Goal: Task Accomplishment & Management: Manage account settings

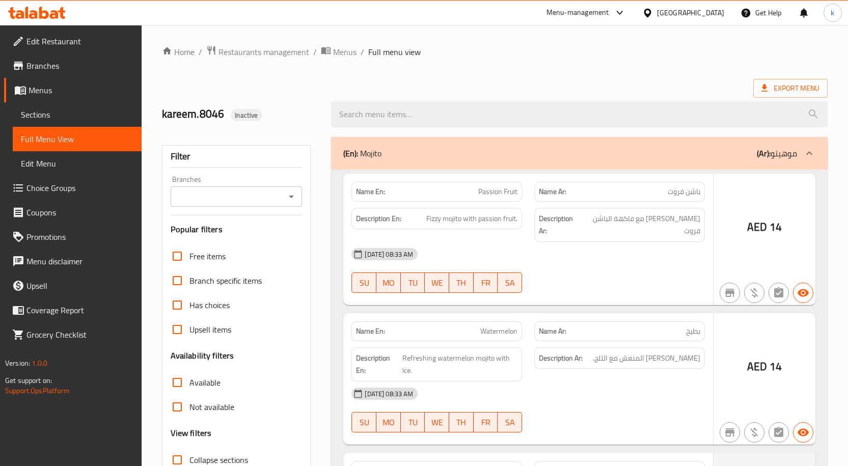
scroll to position [390, 0]
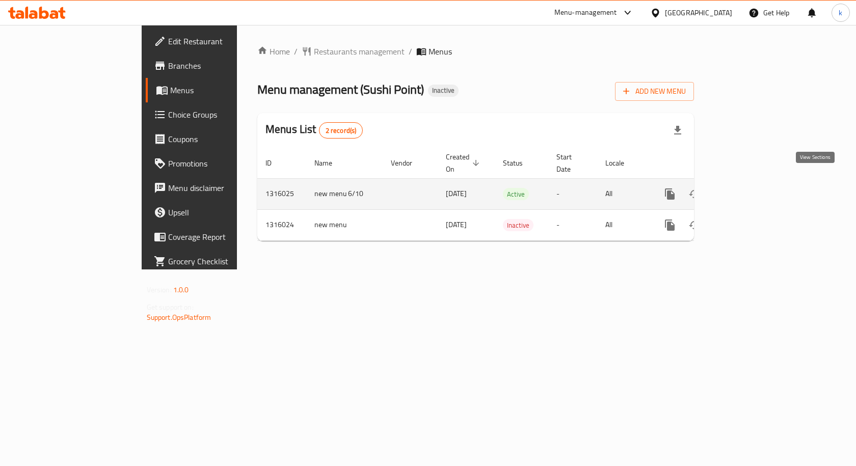
click at [749, 188] on icon "enhanced table" at bounding box center [743, 194] width 12 height 12
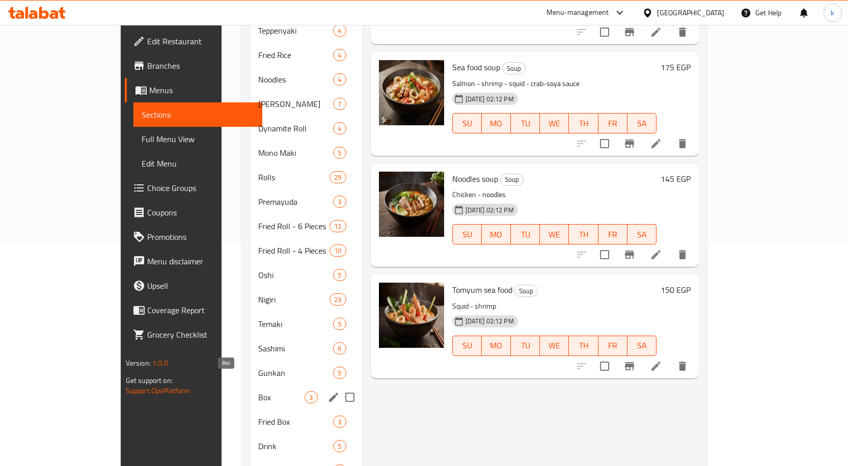
scroll to position [1, 0]
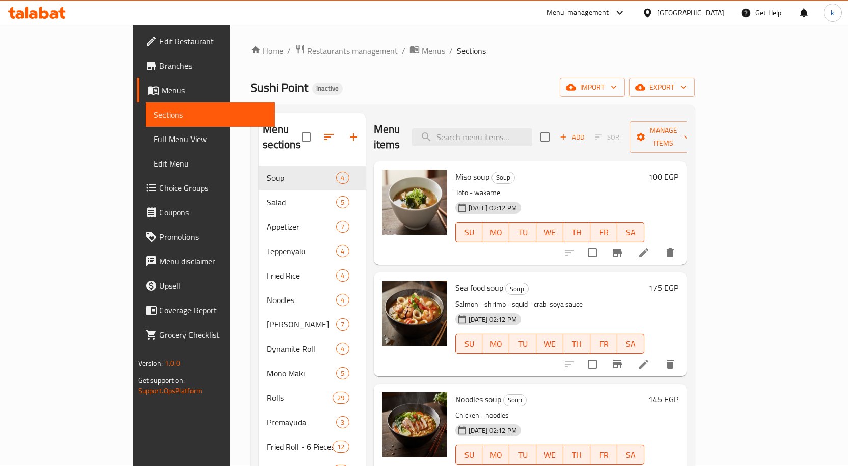
click at [154, 145] on span "Full Menu View" at bounding box center [210, 139] width 113 height 12
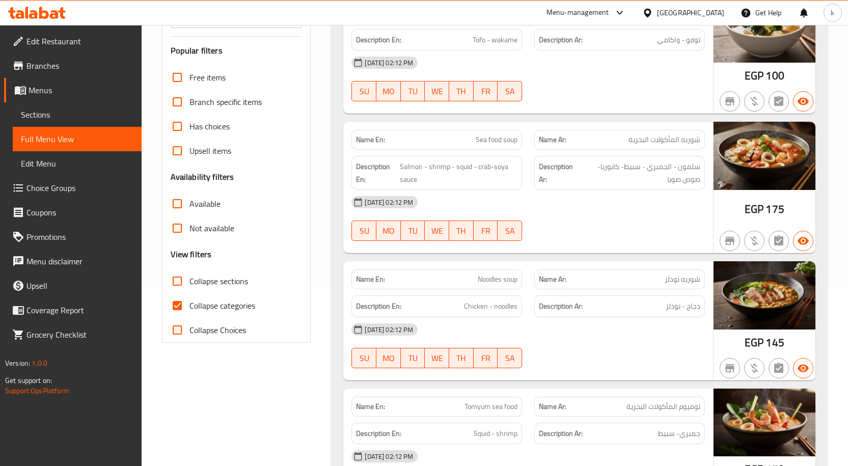
scroll to position [205, 0]
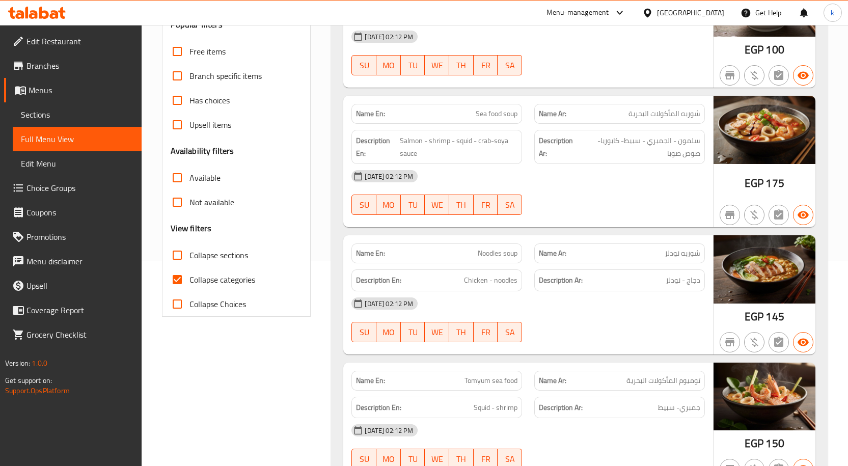
click at [181, 279] on input "Collapse categories" at bounding box center [177, 279] width 24 height 24
checkbox input "false"
click at [338, 248] on div "Name En: Miso soup Name Ar: شوربه ميسو Description En: Tofo - wakame Descriptio…" at bounding box center [579, 233] width 497 height 537
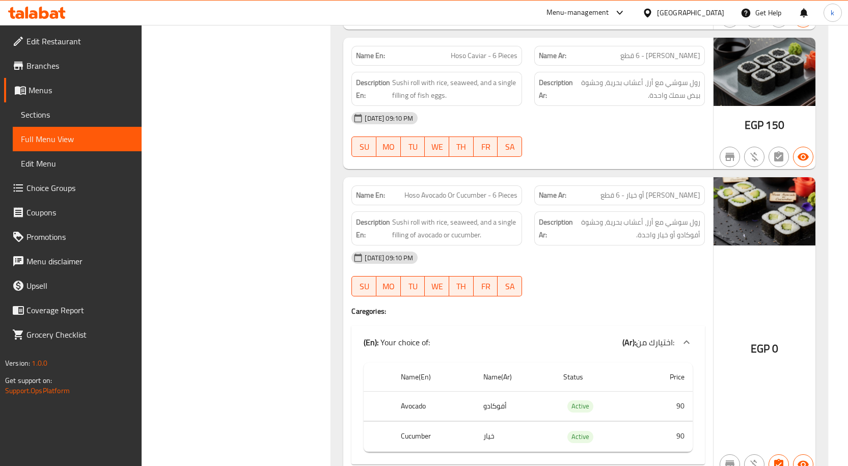
scroll to position [4904, 0]
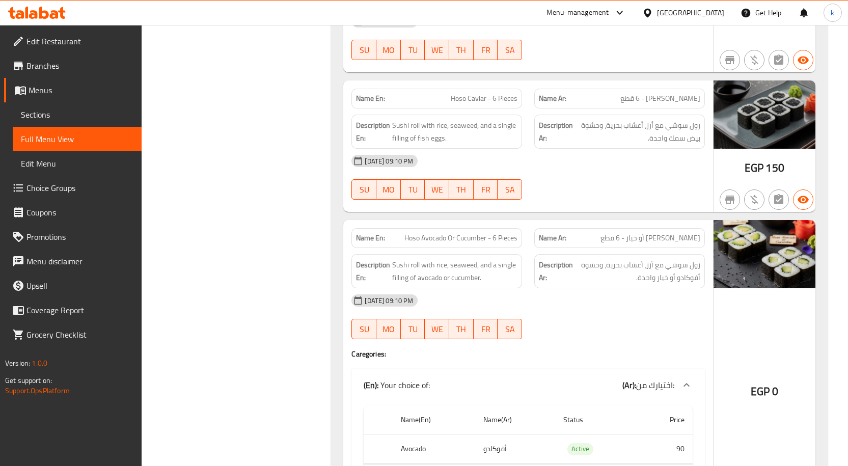
click at [456, 233] on span "Hoso Avocado Or Cucumber - 6 Pieces" at bounding box center [460, 238] width 113 height 11
copy span "Hoso Avocado Or Cucumber - 6 Pieces"
drag, startPoint x: 38, startPoint y: 110, endPoint x: 73, endPoint y: 173, distance: 72.0
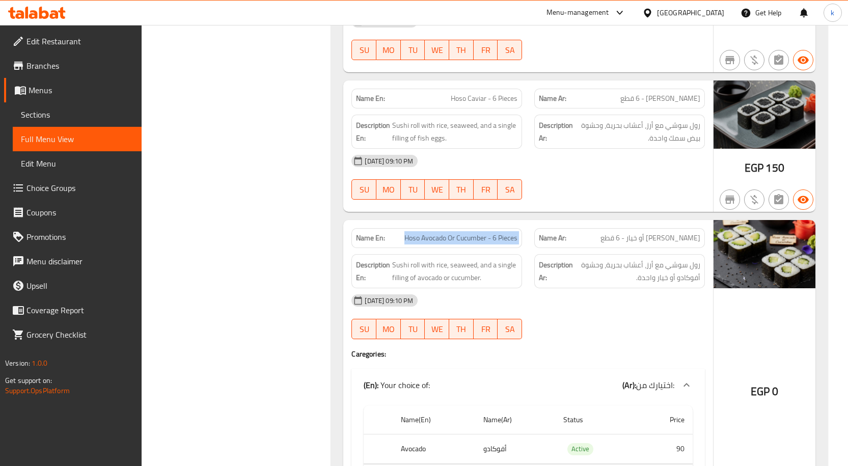
click at [38, 110] on span "Sections" at bounding box center [77, 115] width 113 height 12
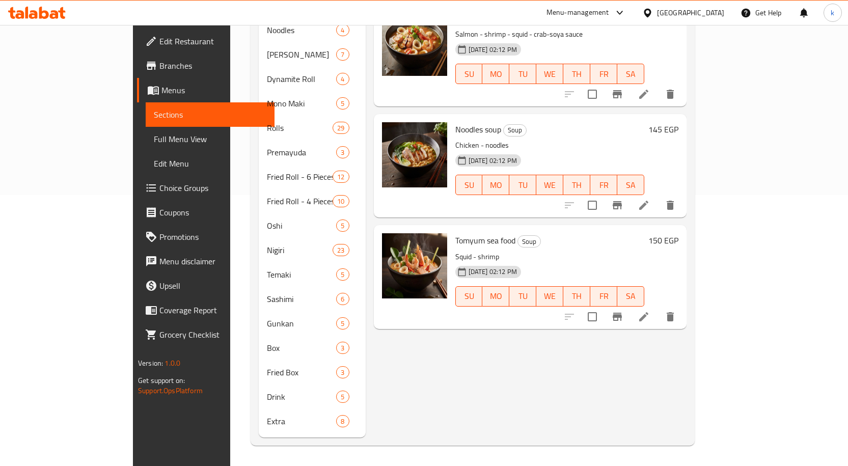
scroll to position [143, 0]
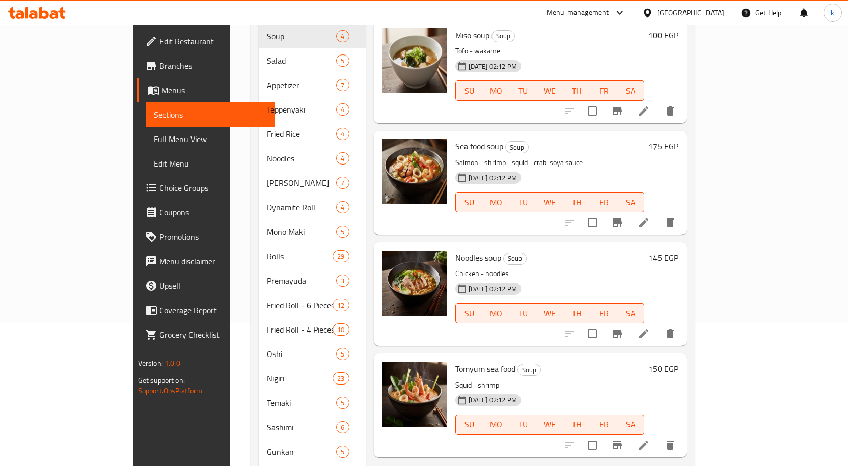
click at [146, 139] on link "Full Menu View" at bounding box center [210, 139] width 129 height 24
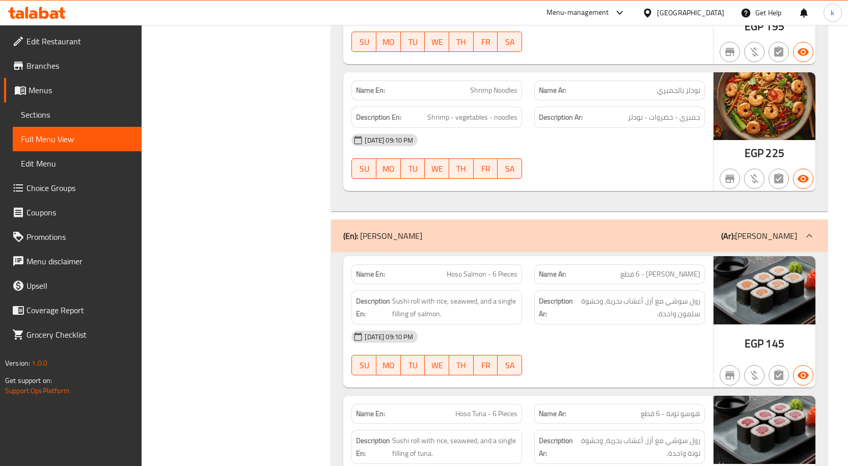
scroll to position [3878, 0]
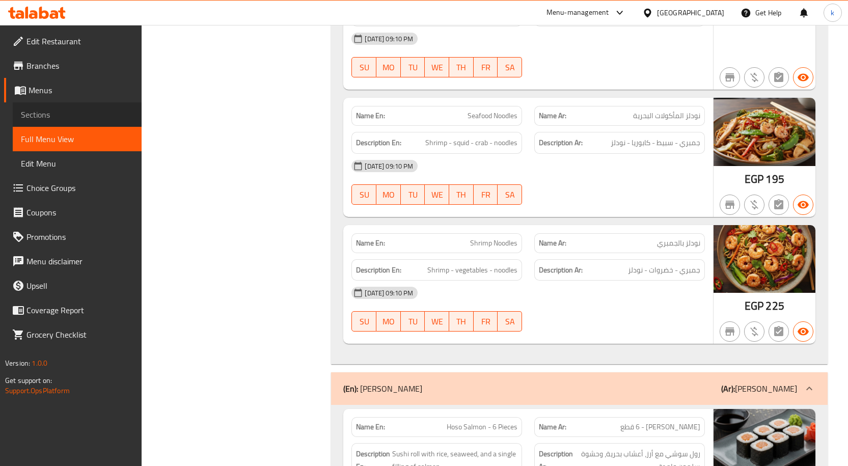
click at [28, 112] on span "Sections" at bounding box center [77, 115] width 113 height 12
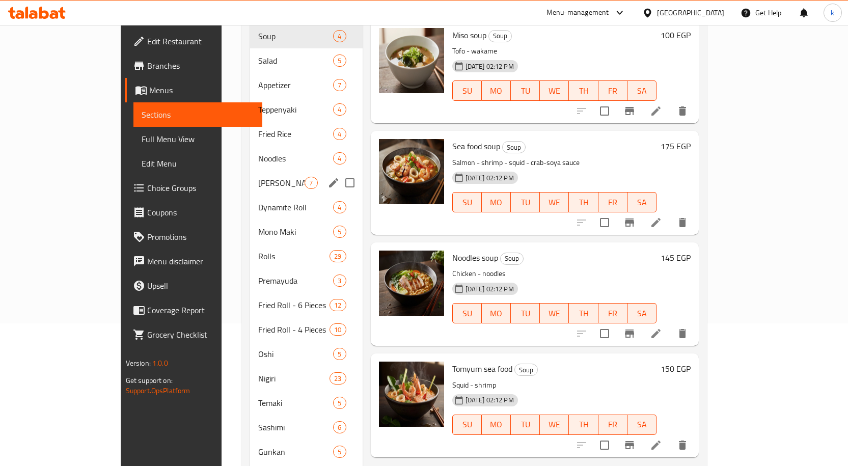
click at [258, 177] on span "[PERSON_NAME]" at bounding box center [281, 183] width 46 height 12
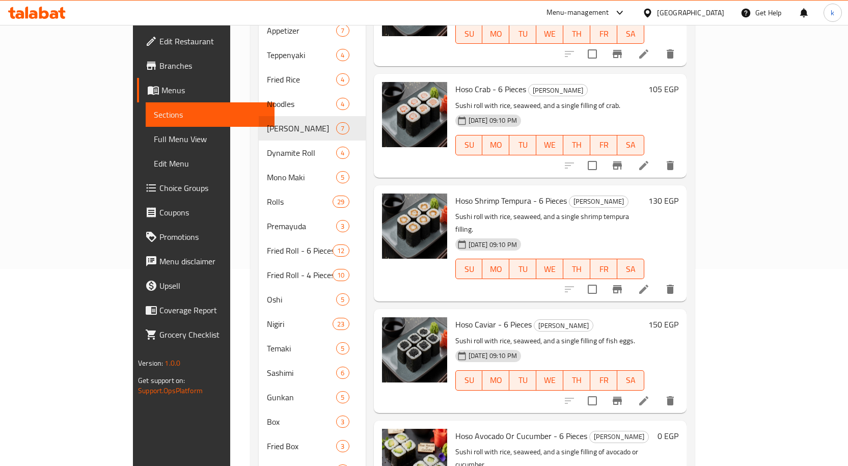
scroll to position [256, 0]
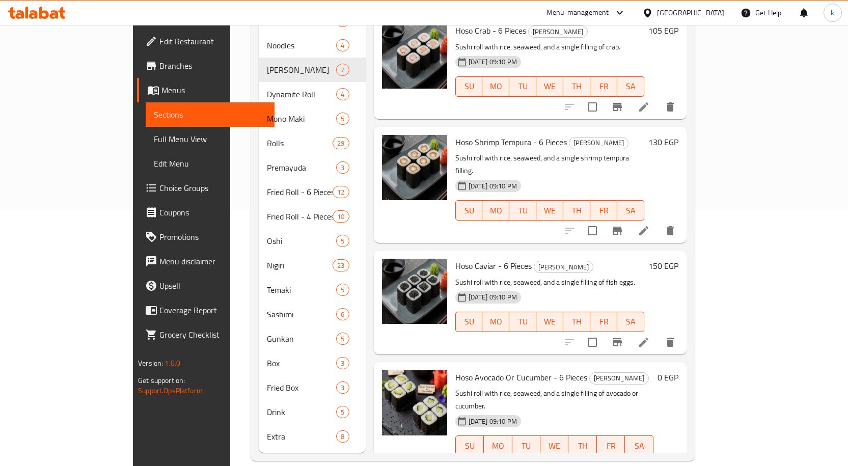
click at [626, 460] on icon at bounding box center [619, 466] width 12 height 12
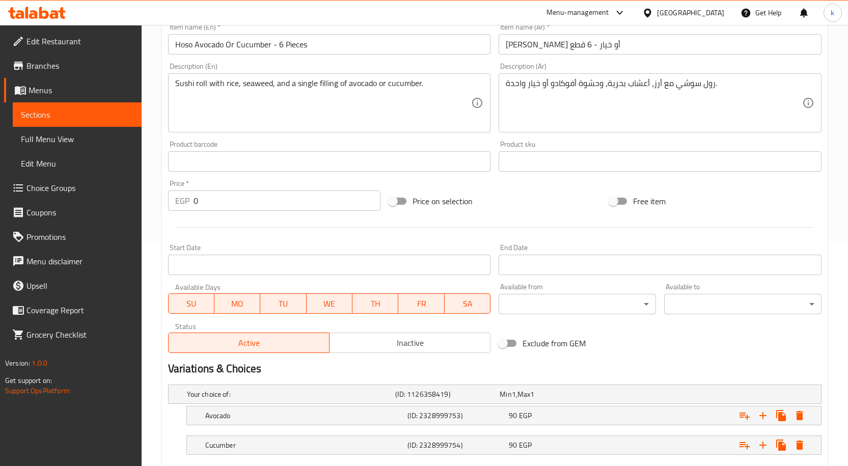
scroll to position [284, 0]
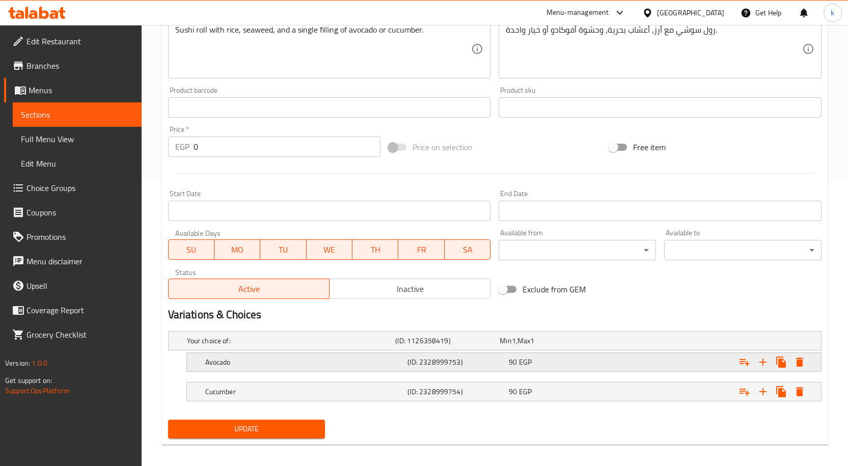
click at [495, 362] on h5 "(ID: 2328999753)" at bounding box center [456, 362] width 97 height 10
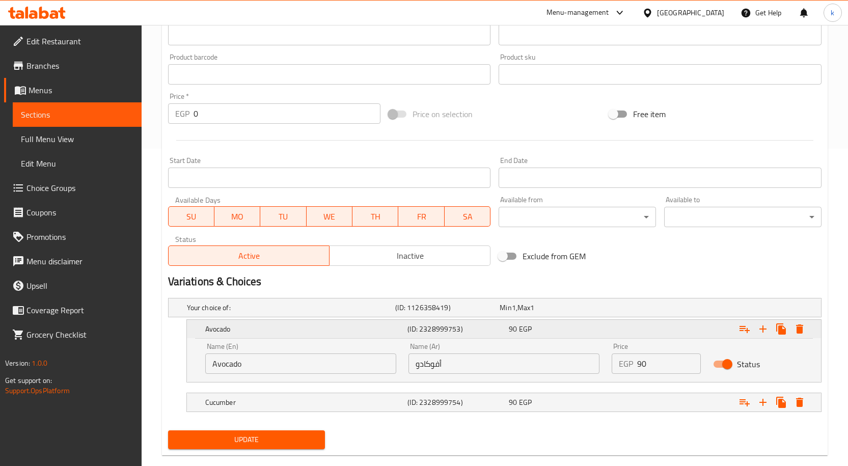
scroll to position [335, 0]
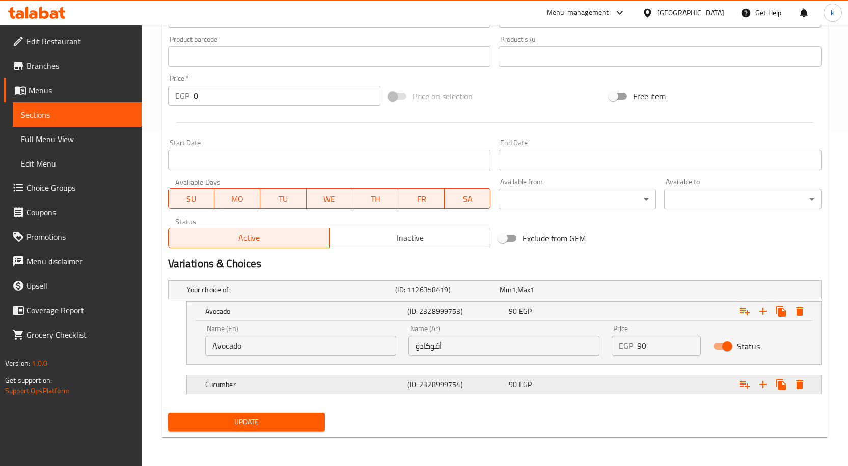
click at [495, 383] on h5 "(ID: 2328999754)" at bounding box center [456, 385] width 97 height 10
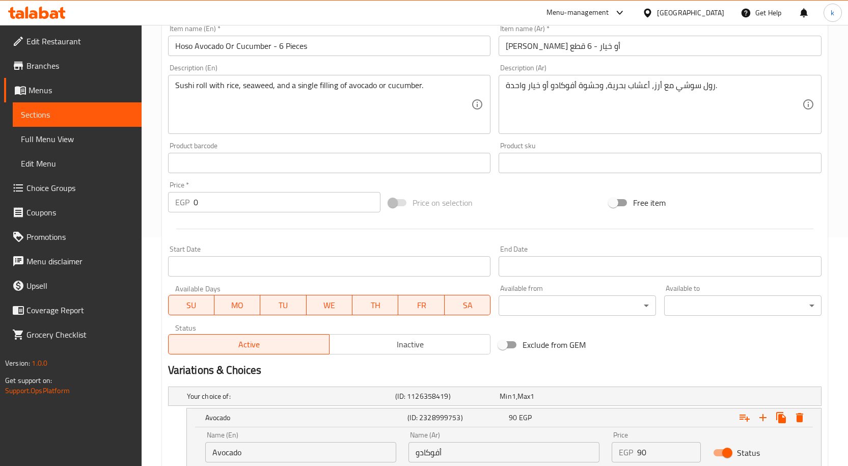
scroll to position [226, 0]
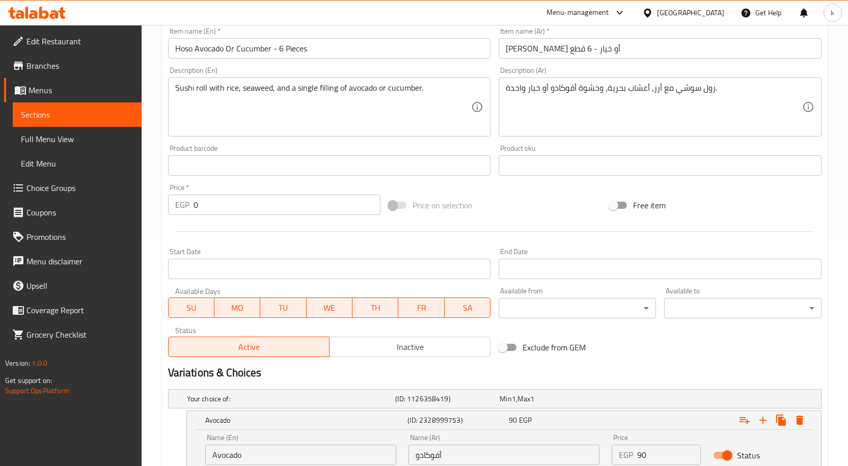
drag, startPoint x: 639, startPoint y: 242, endPoint x: 712, endPoint y: 230, distance: 73.9
click at [639, 242] on div at bounding box center [495, 231] width 662 height 25
click at [812, 237] on div at bounding box center [495, 231] width 662 height 25
click at [47, 37] on span "Edit Restaurant" at bounding box center [79, 41] width 107 height 12
